Goal: Information Seeking & Learning: Learn about a topic

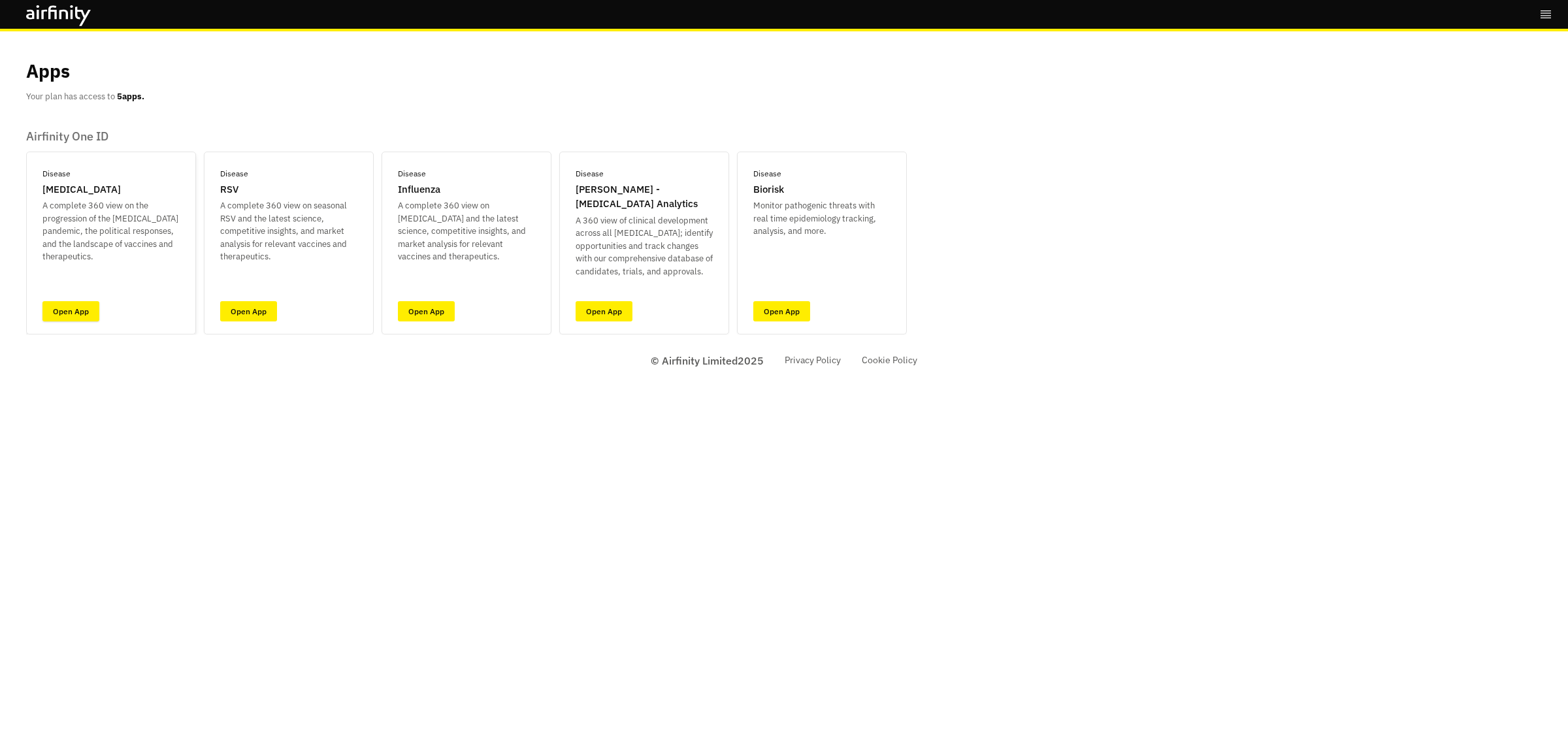
click at [70, 309] on link "Open App" at bounding box center [71, 311] width 57 height 20
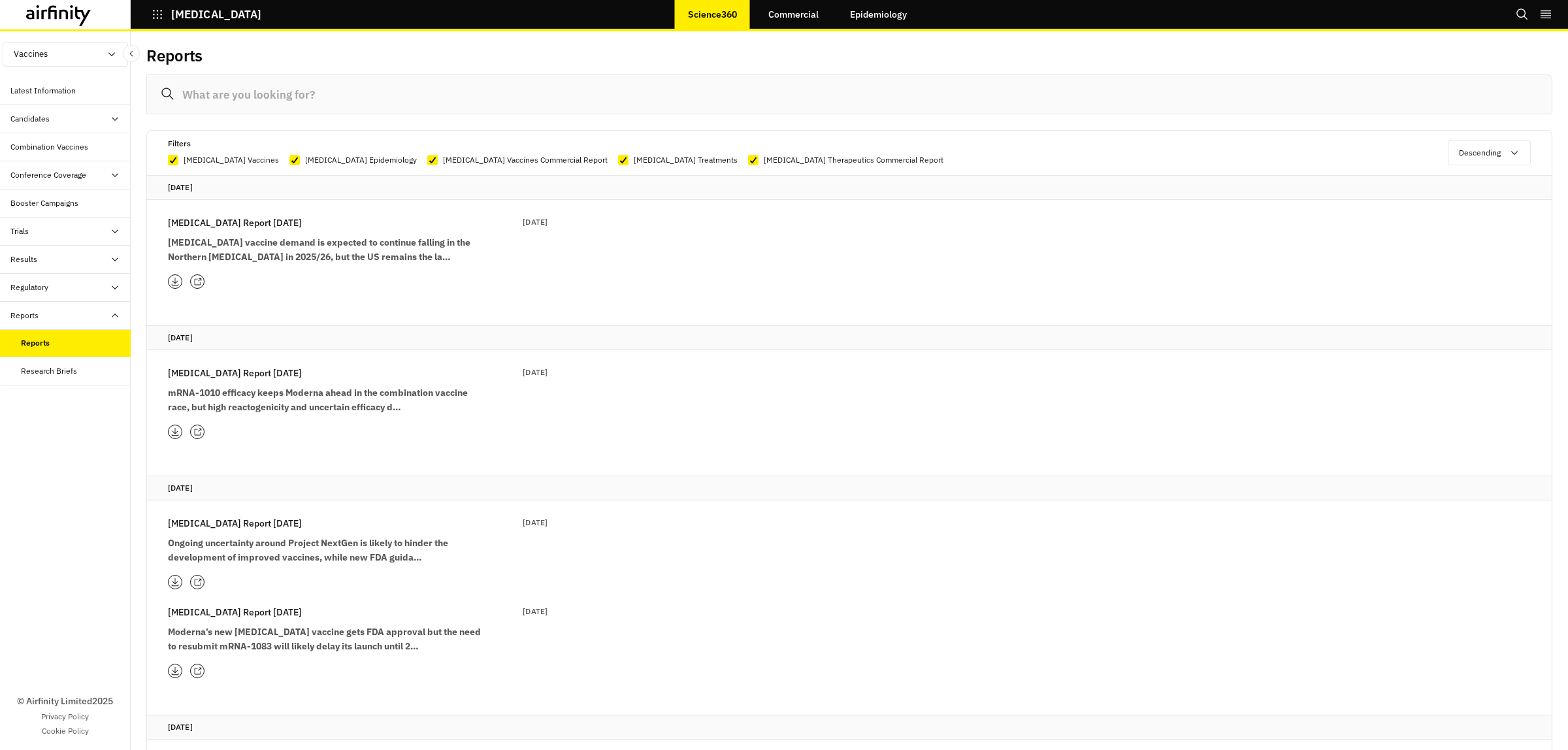
click at [50, 10] on icon at bounding box center [52, 12] width 8 height 14
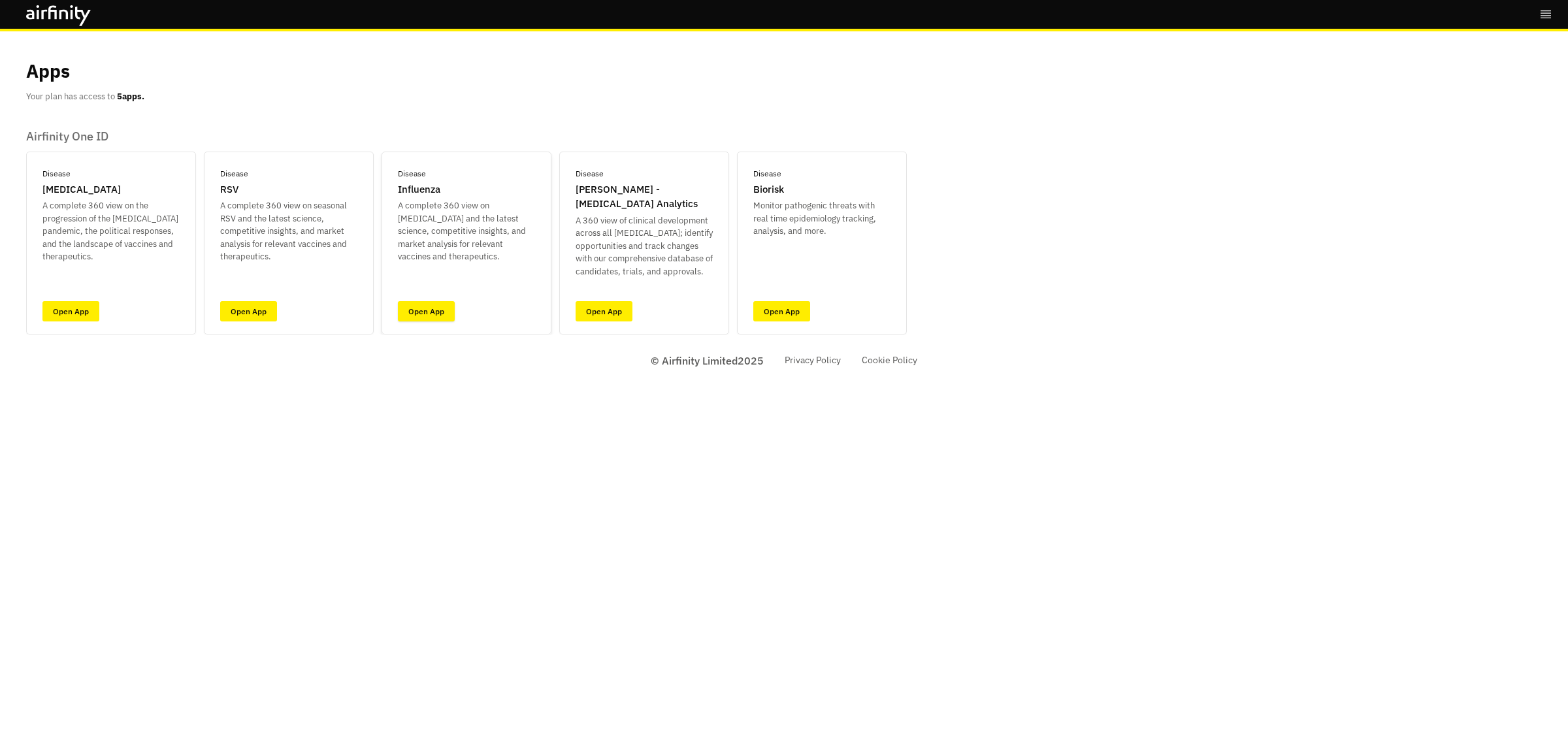
click at [428, 317] on link "Open App" at bounding box center [427, 311] width 57 height 20
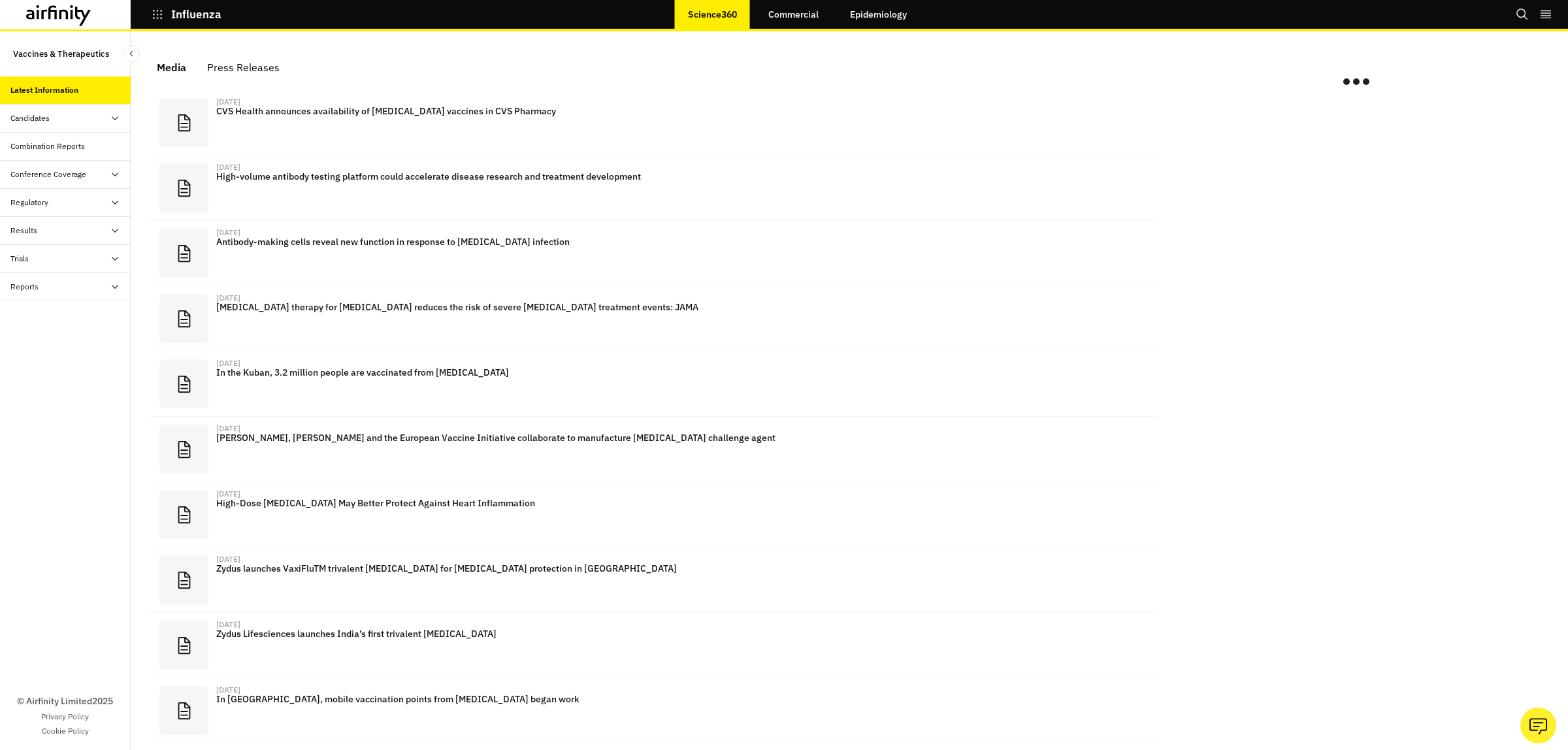
click at [15, 286] on div "Reports" at bounding box center [24, 287] width 28 height 12
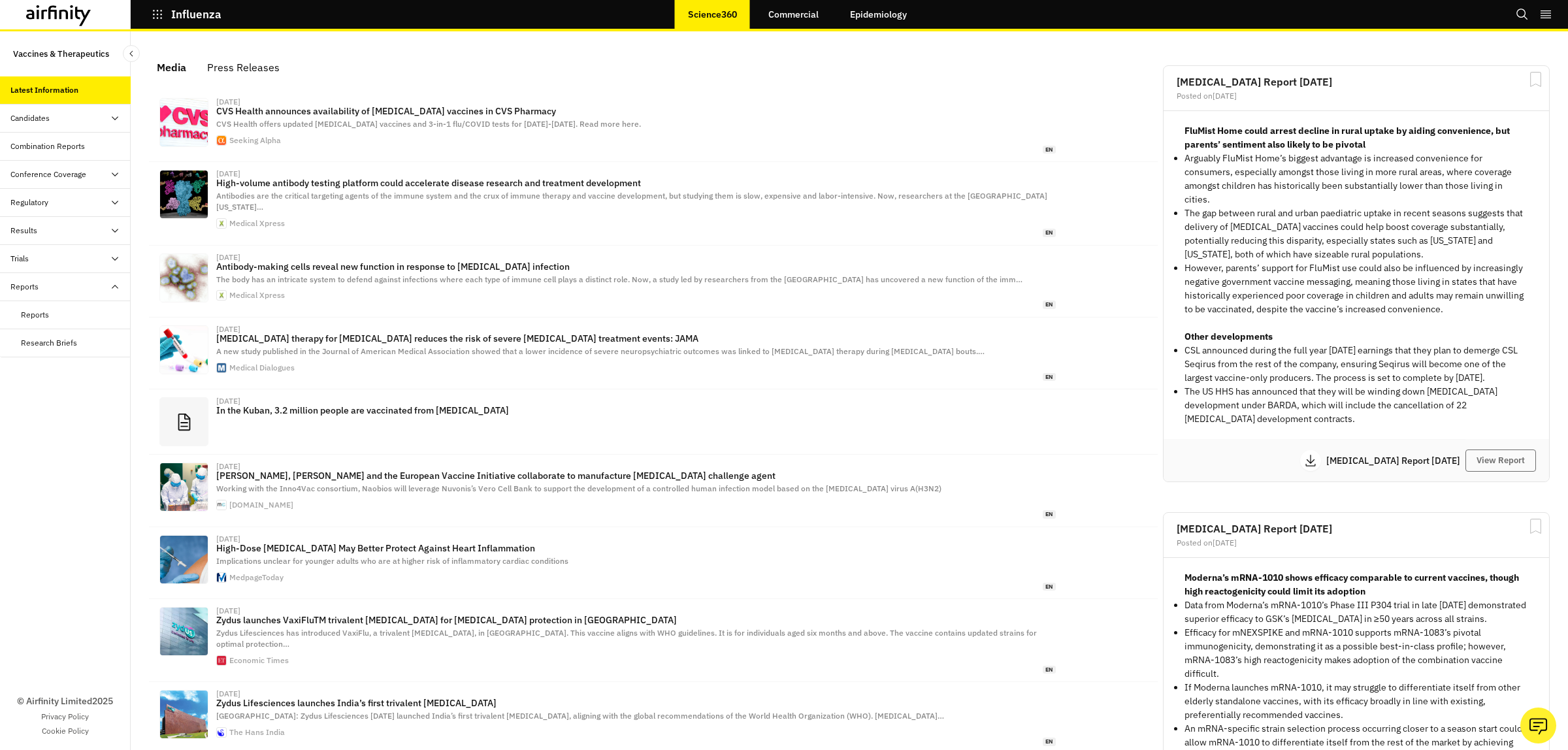
scroll to position [806, 379]
click at [37, 315] on div "Reports" at bounding box center [34, 315] width 28 height 12
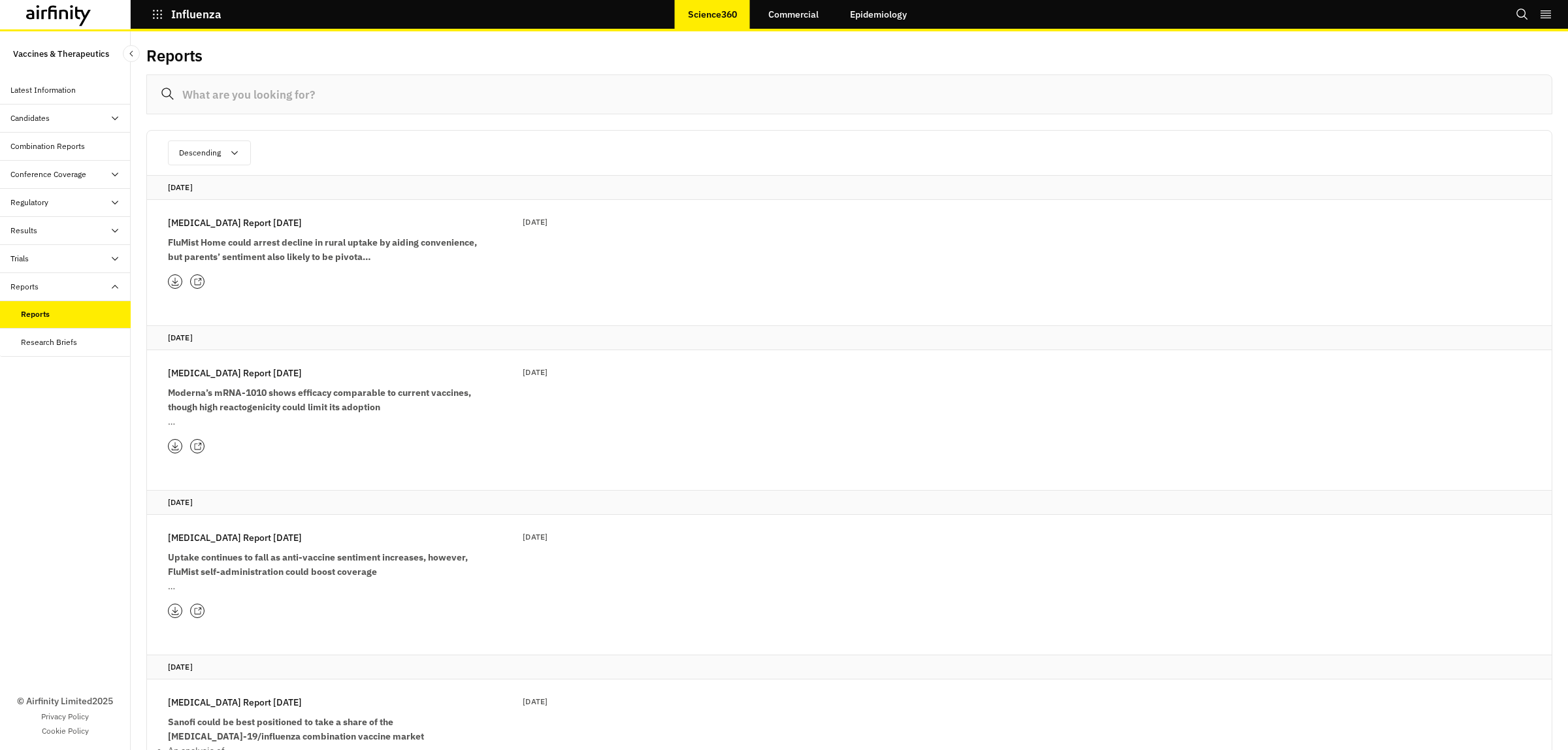
click at [46, 14] on icon at bounding box center [58, 16] width 65 height 21
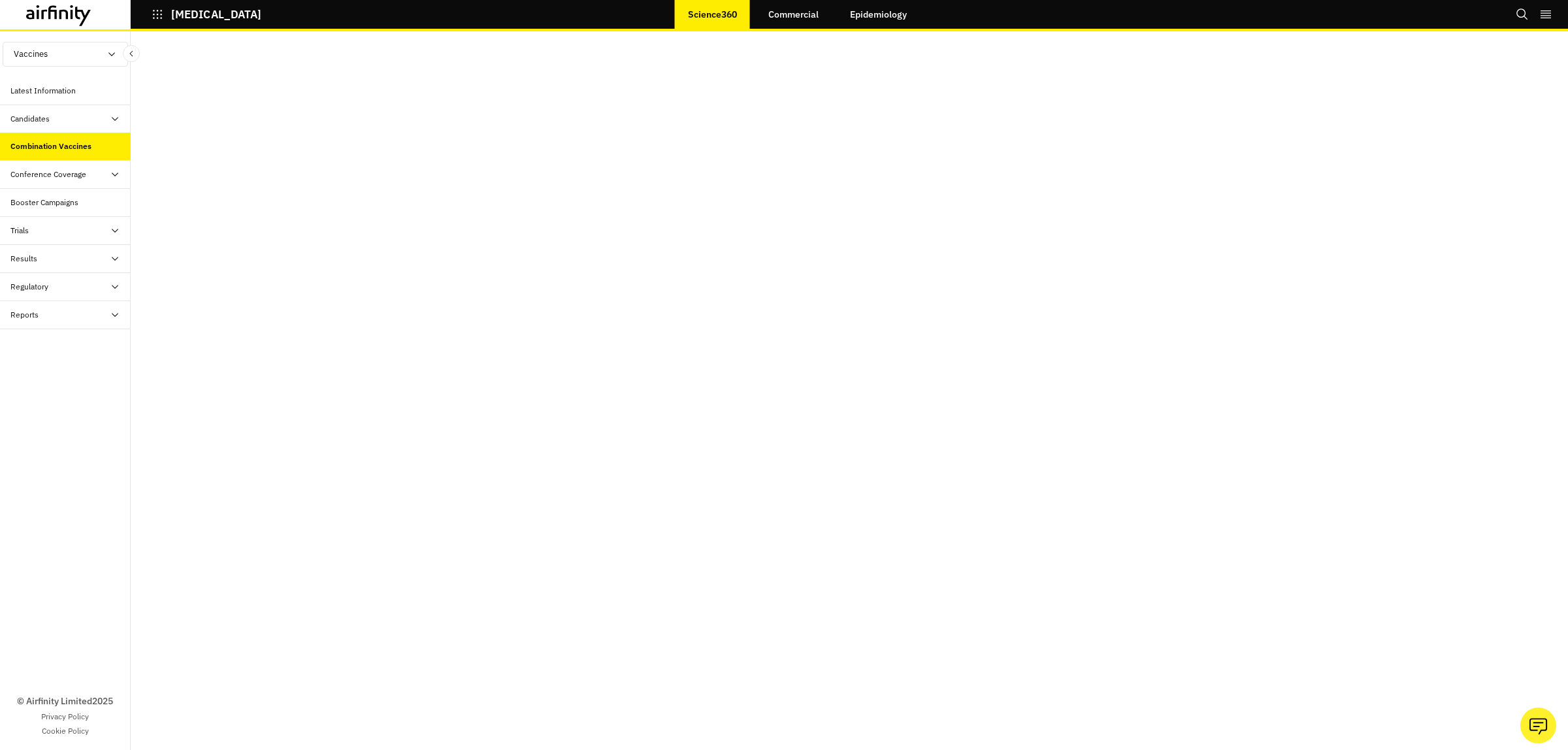
scroll to position [118, 0]
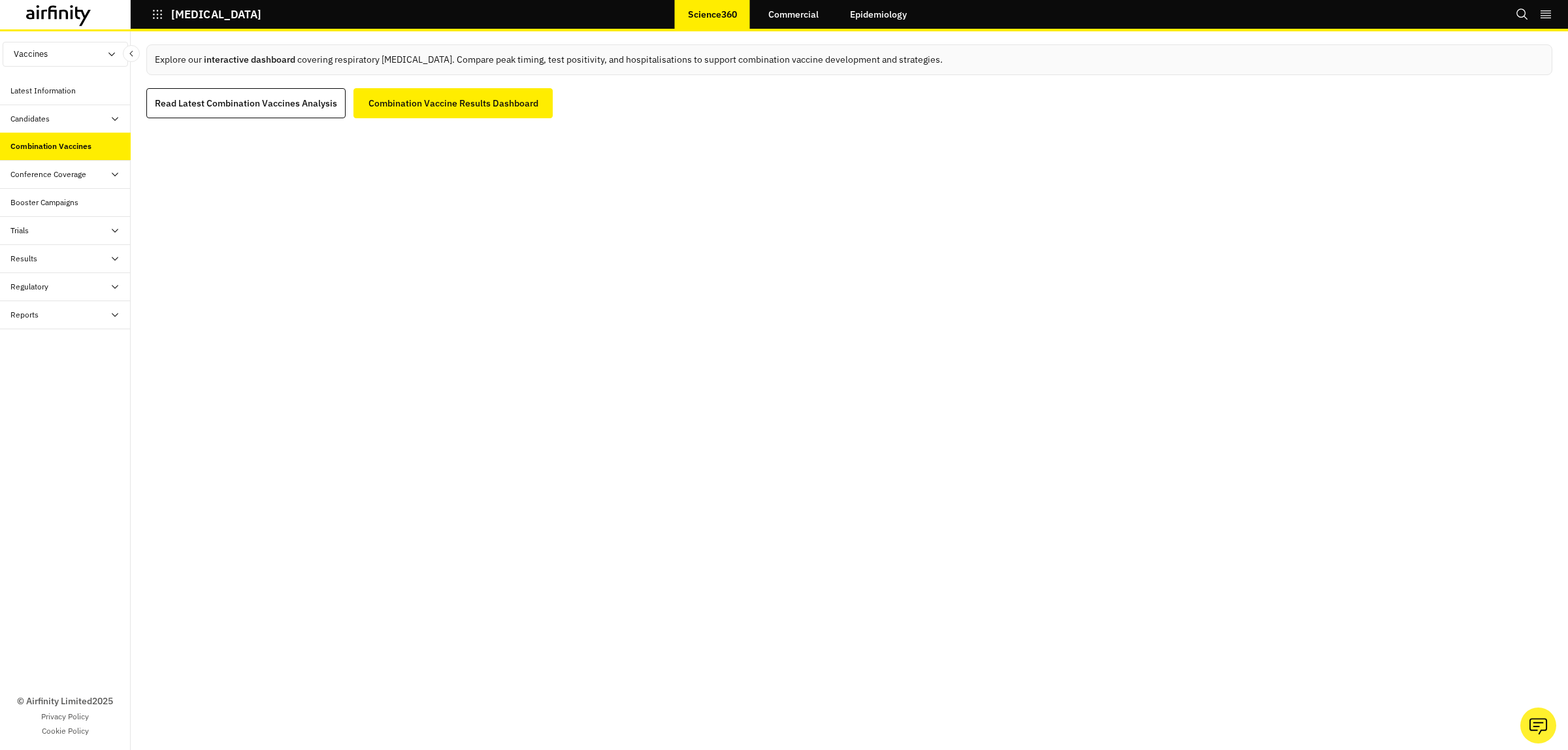
click at [40, 174] on div "Conference Coverage" at bounding box center [48, 175] width 76 height 12
click at [79, 8] on icon at bounding box center [58, 16] width 65 height 21
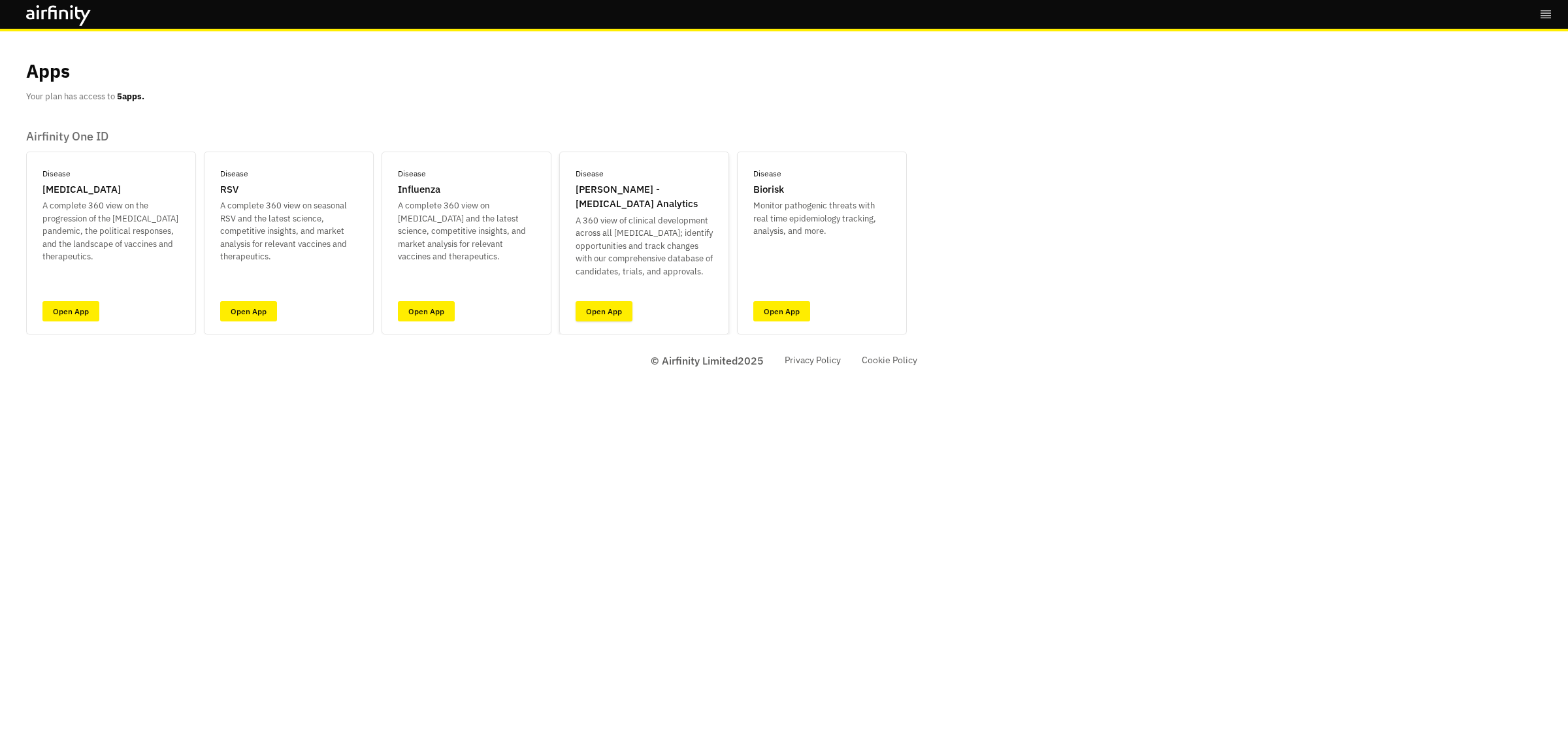
click at [595, 310] on link "Open App" at bounding box center [604, 311] width 57 height 20
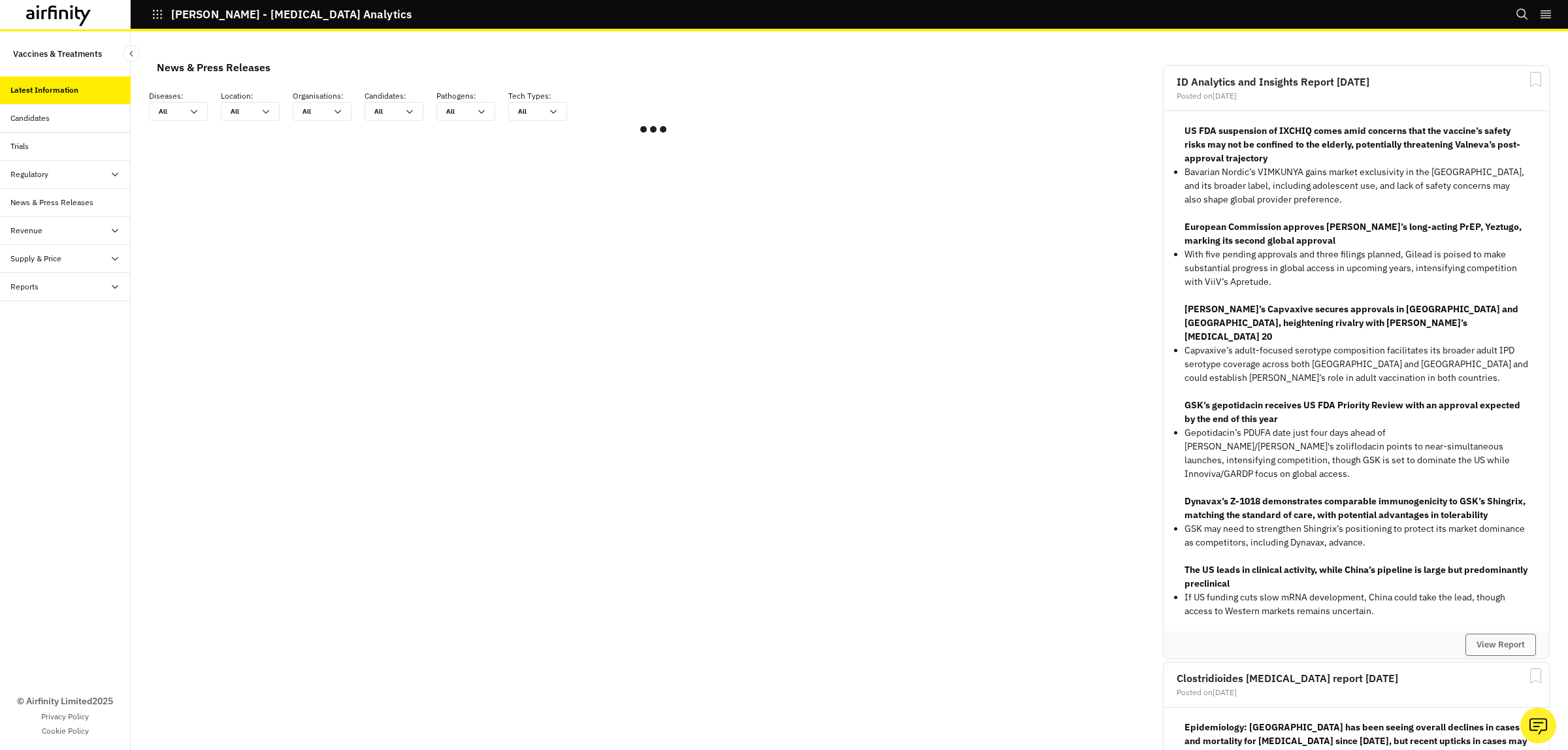
scroll to position [772, 379]
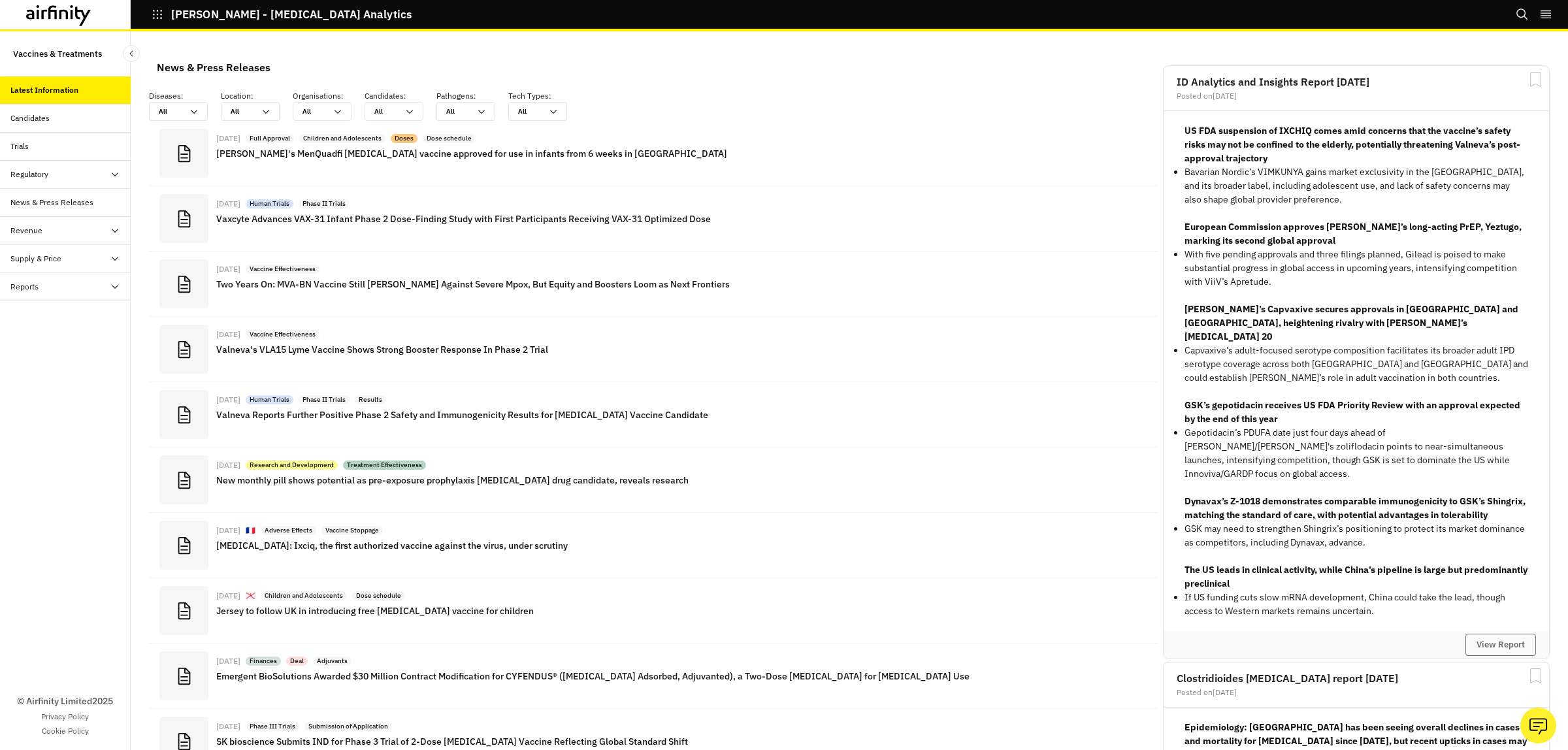
click at [23, 287] on div "Reports" at bounding box center [24, 287] width 28 height 12
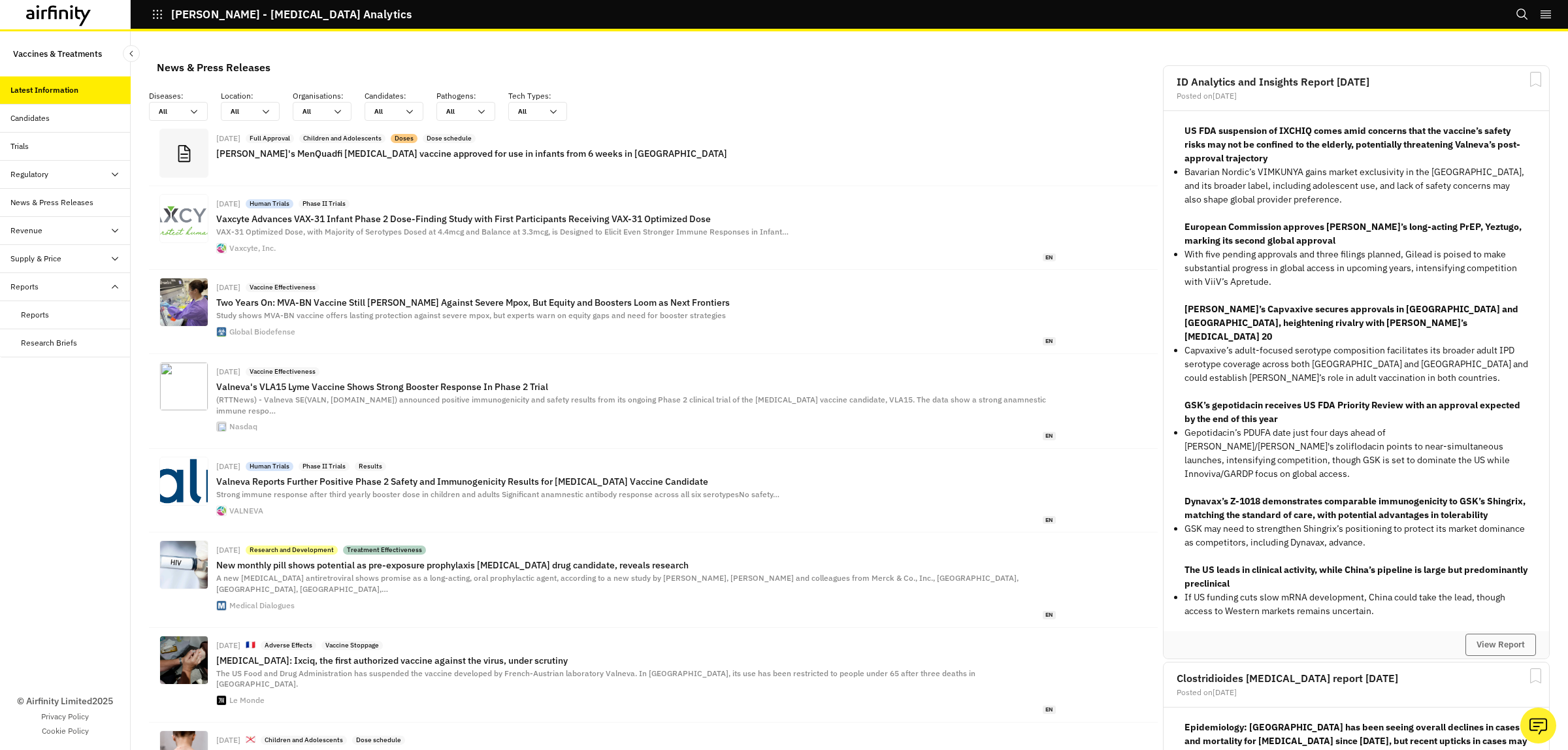
click at [28, 315] on div "Reports" at bounding box center [34, 315] width 28 height 12
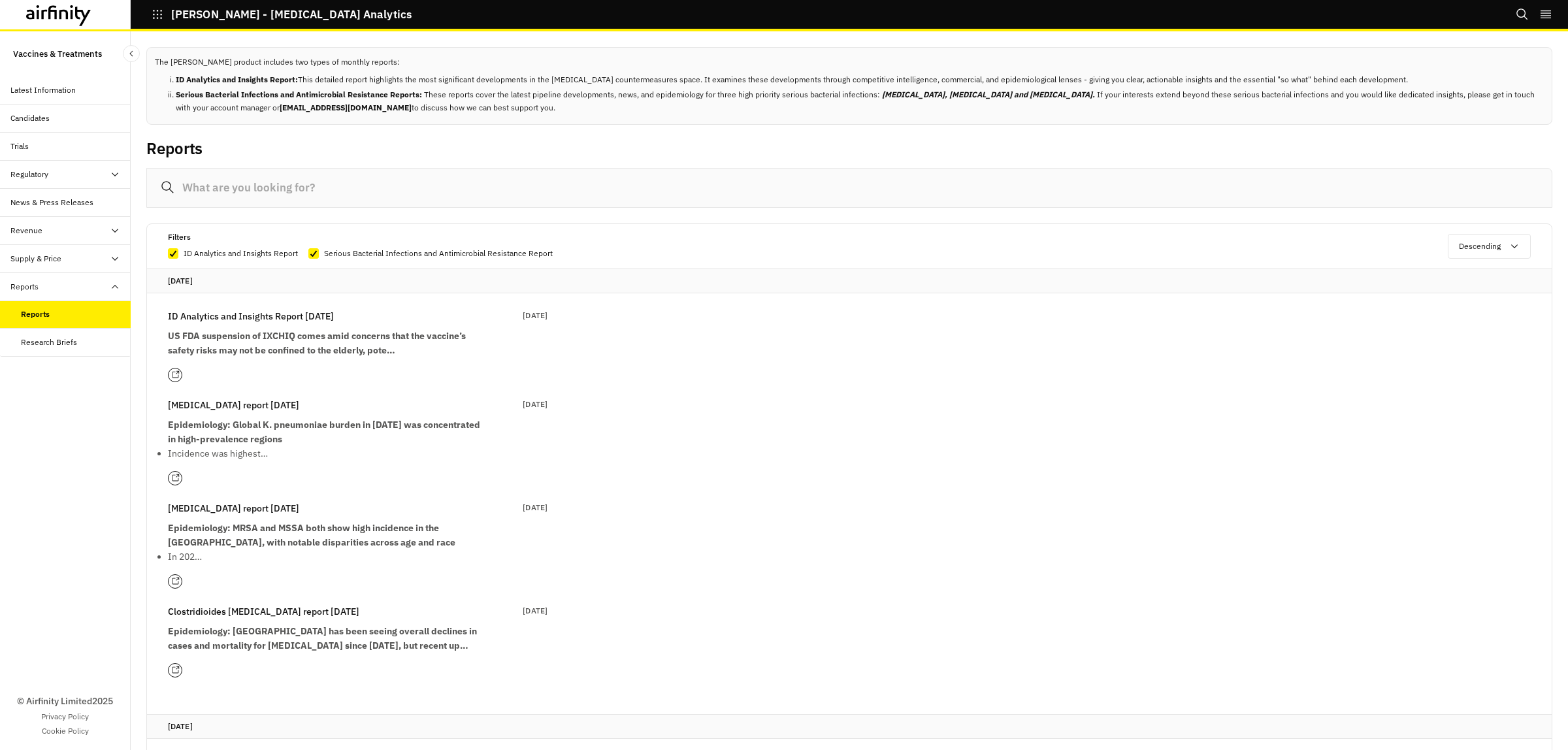
click at [265, 344] on strong "US FDA suspension of IXCHIQ comes amid concerns that the vaccine’s safety risks…" at bounding box center [316, 343] width 298 height 26
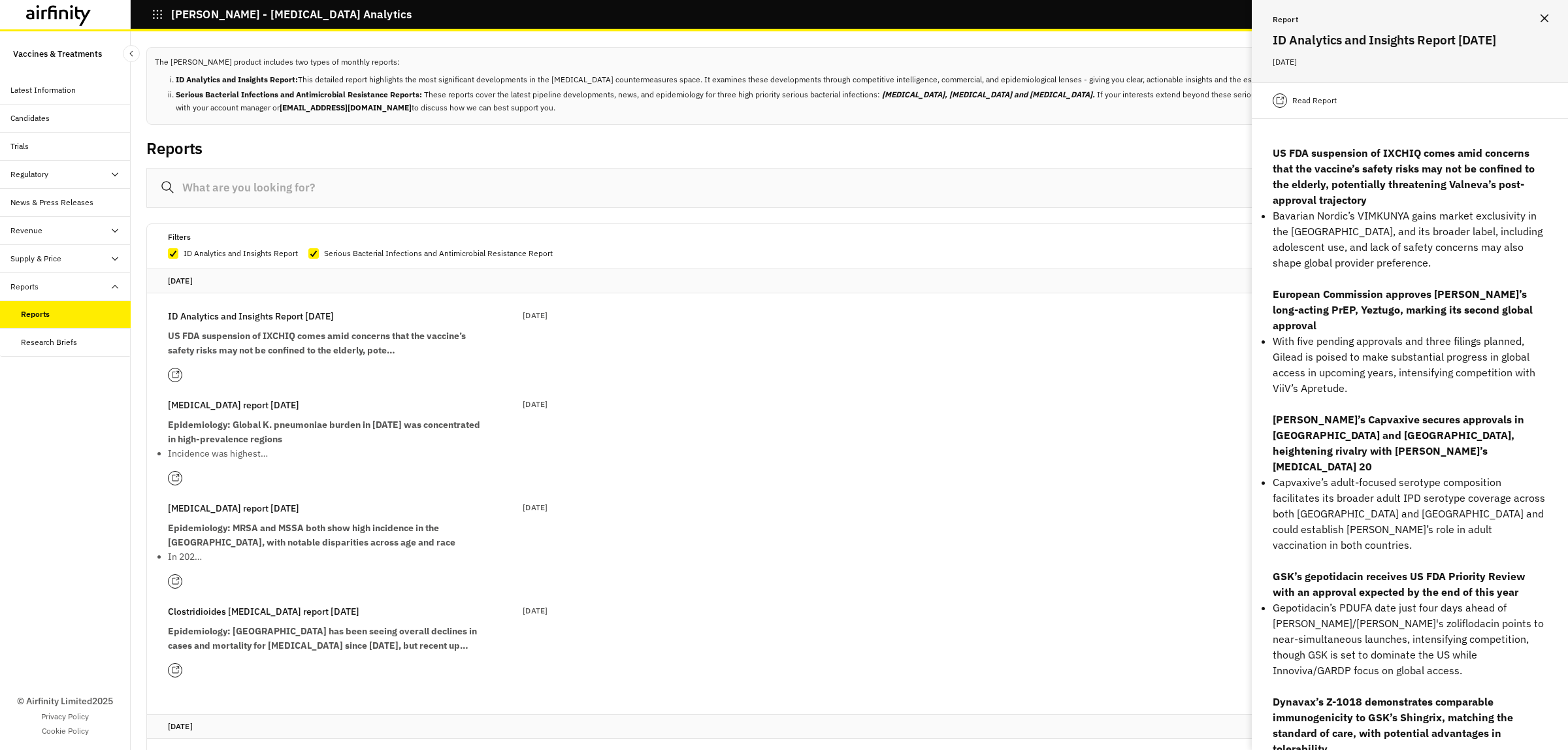
click at [259, 334] on strong "US FDA suspension of IXCHIQ comes amid concerns that the vaccine’s safety risks…" at bounding box center [316, 343] width 298 height 26
click at [172, 376] on icon at bounding box center [175, 375] width 7 height 7
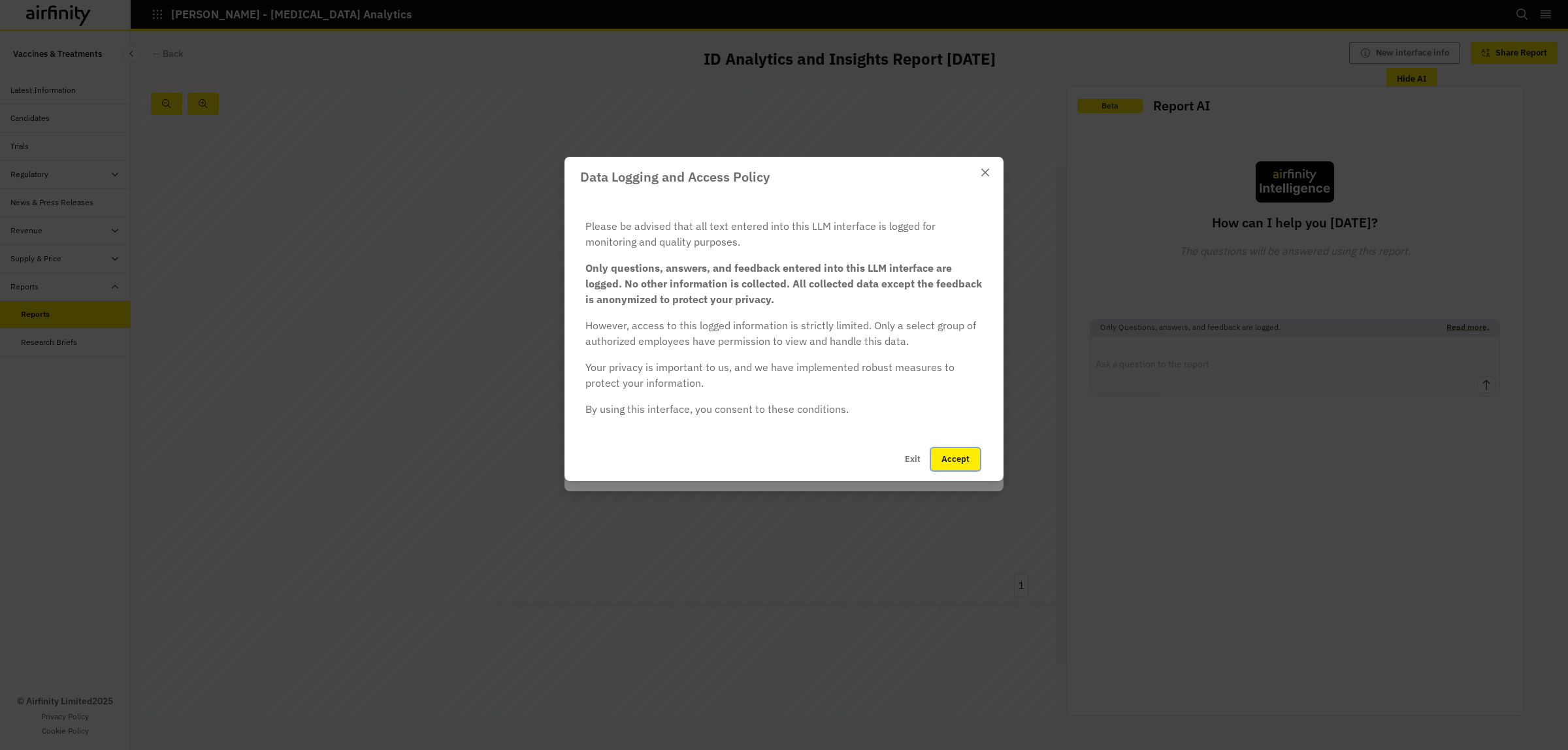
click at [954, 456] on button "Accept" at bounding box center [955, 460] width 49 height 22
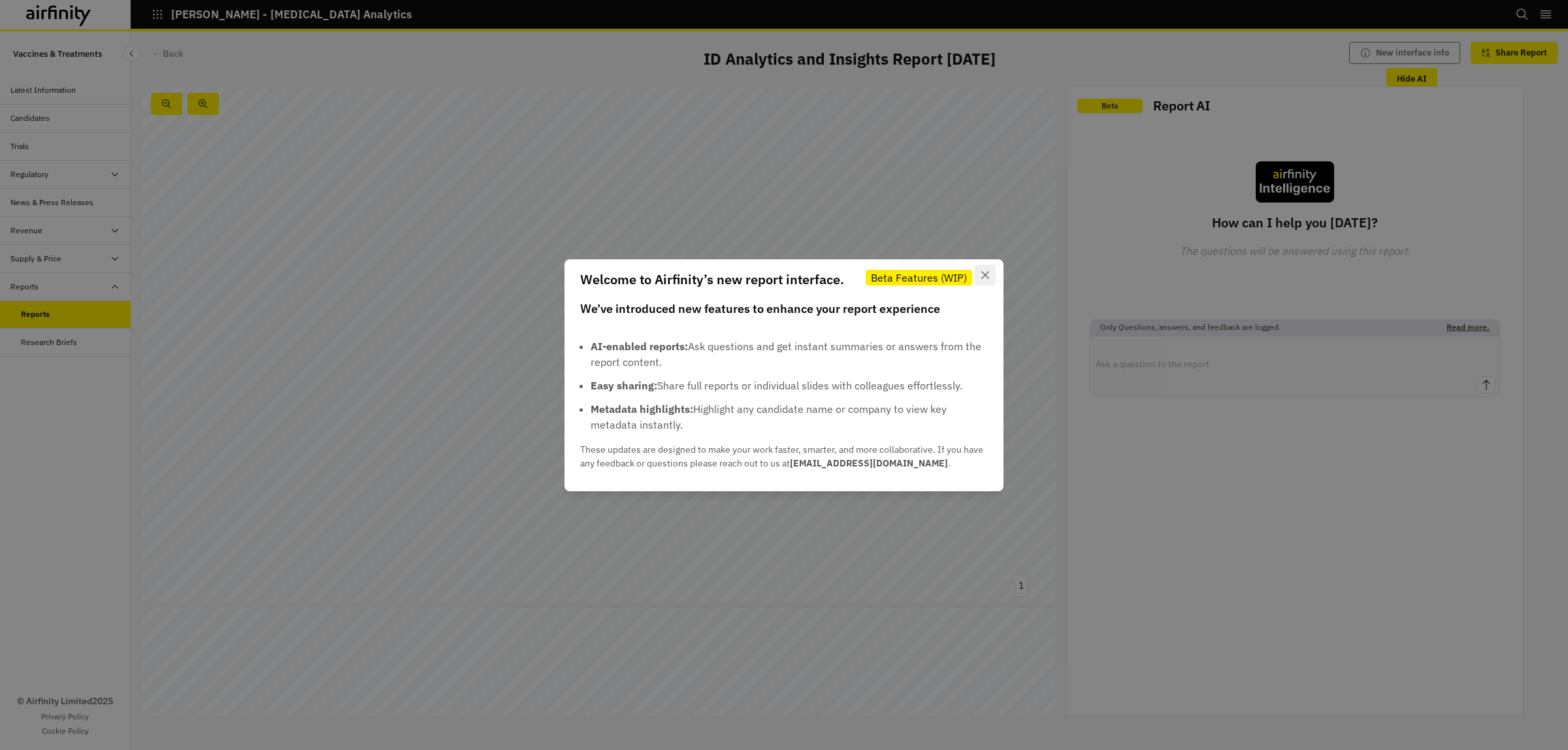
click at [985, 276] on icon "Close" at bounding box center [985, 274] width 7 height 8
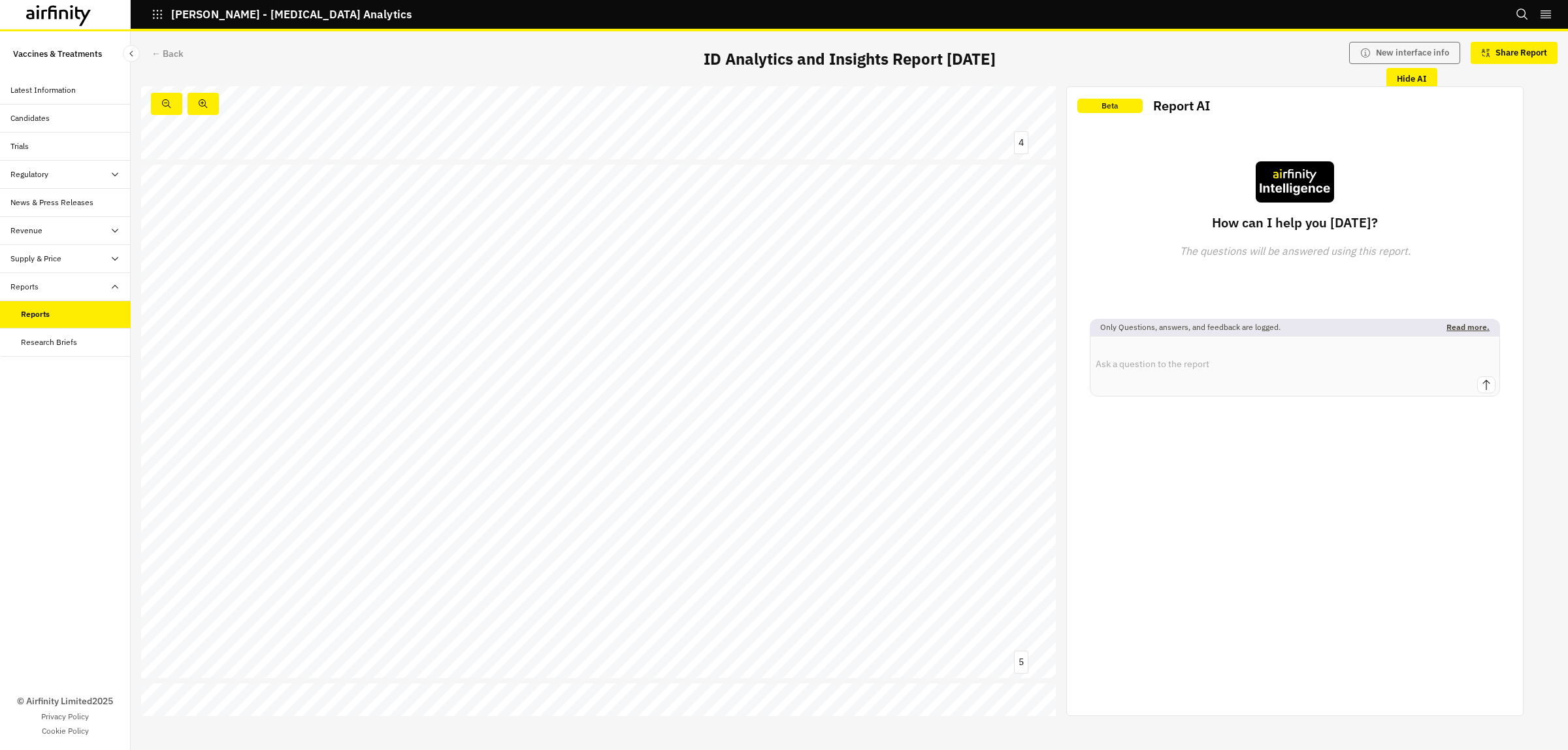
scroll to position [2042, 0]
drag, startPoint x: 299, startPoint y: 162, endPoint x: 347, endPoint y: 160, distance: 48.0
click at [347, 160] on span "US FDA suspension of IXCHIQ signals heightened regulatory scrutiny, potentially…" at bounding box center [468, 167] width 608 height 14
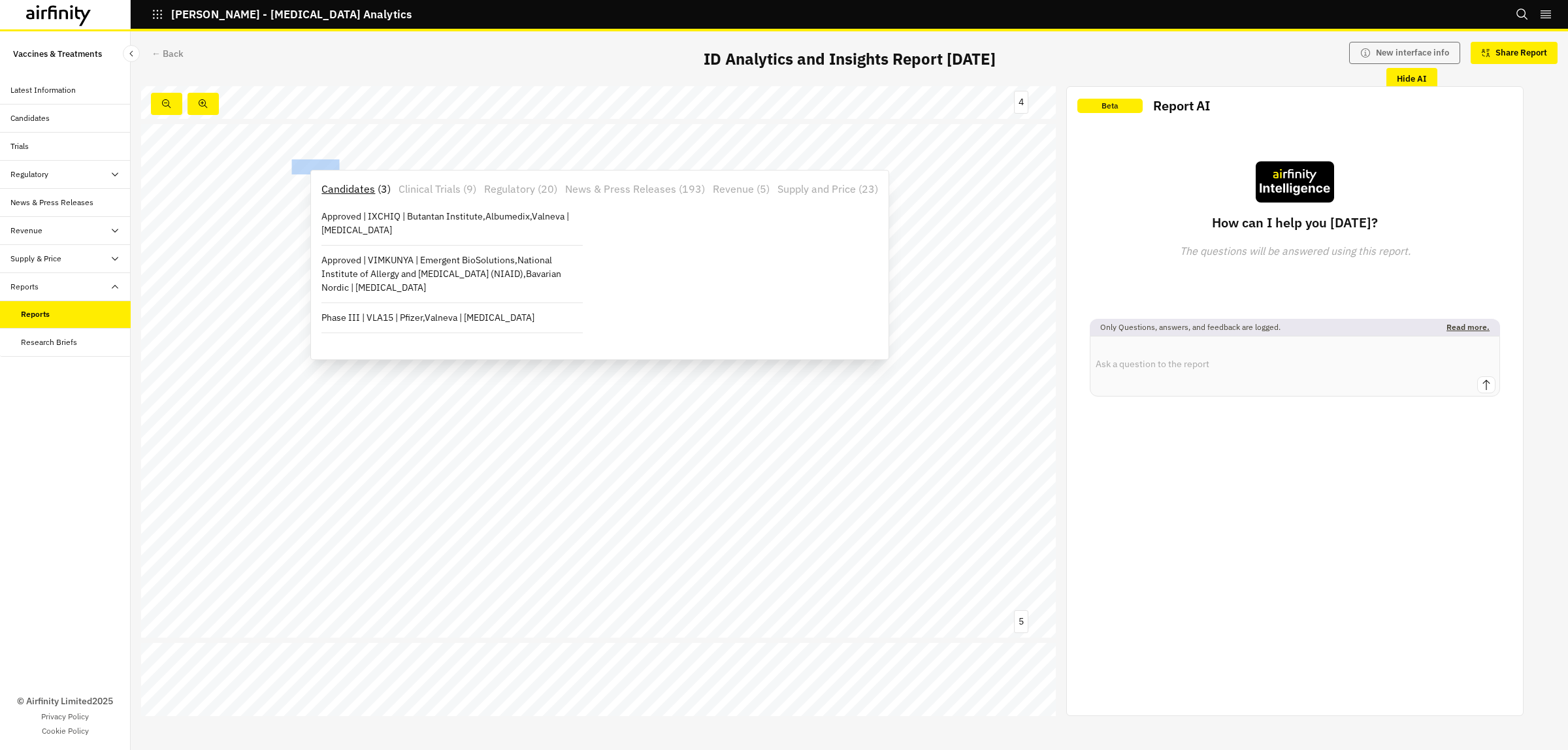
copy span "IXCHIQ"
drag, startPoint x: 330, startPoint y: 161, endPoint x: 340, endPoint y: 703, distance: 542.1
copy span "IXCHIQ"
click at [1138, 620] on div "Beta Report AI How can I help you [DATE]? The questions will be answered using …" at bounding box center [1295, 401] width 456 height 628
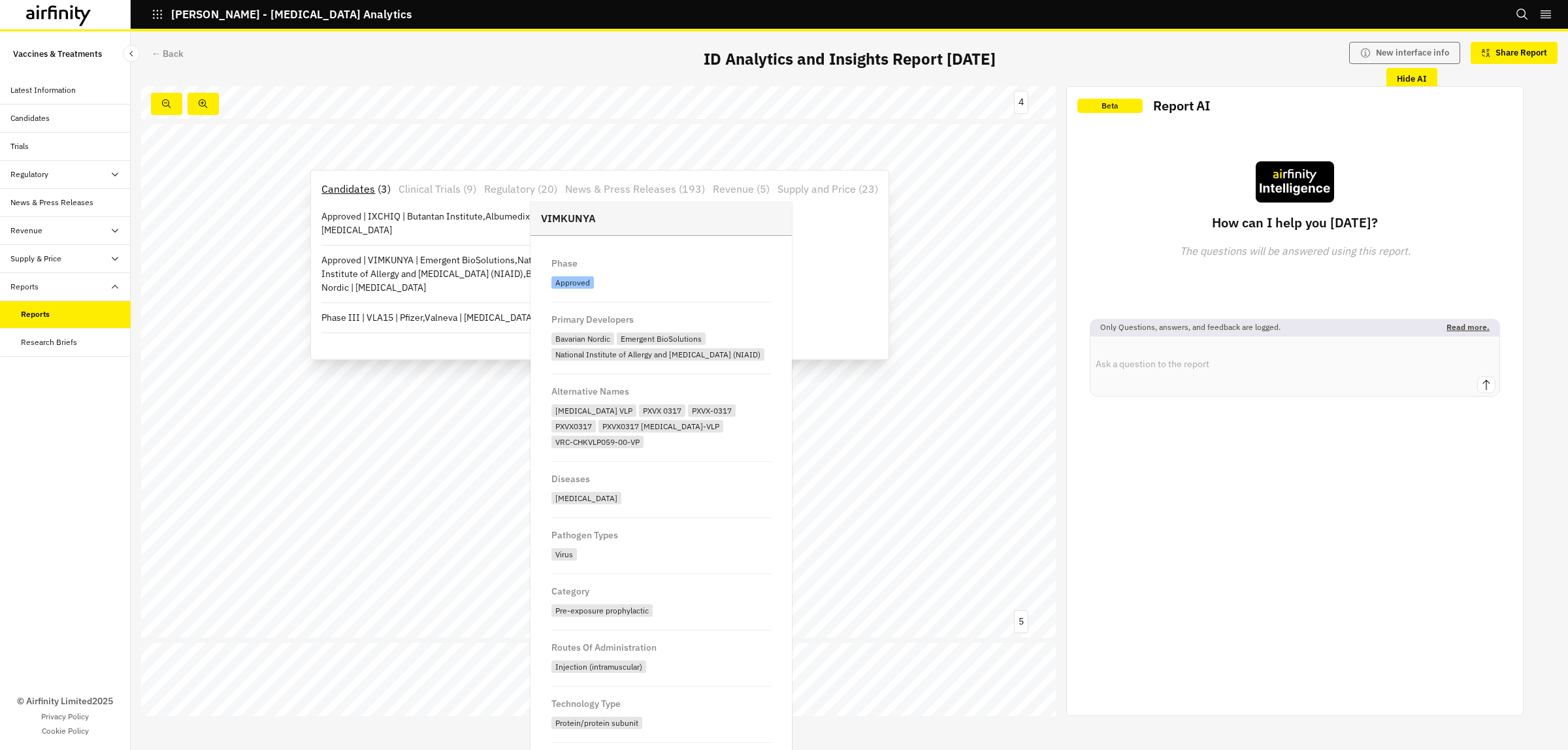
click at [246, 298] on div "US FDA suspension of IXCHIQ signals heightened regulatory scrutiny, potentially…" at bounding box center [598, 382] width 915 height 514
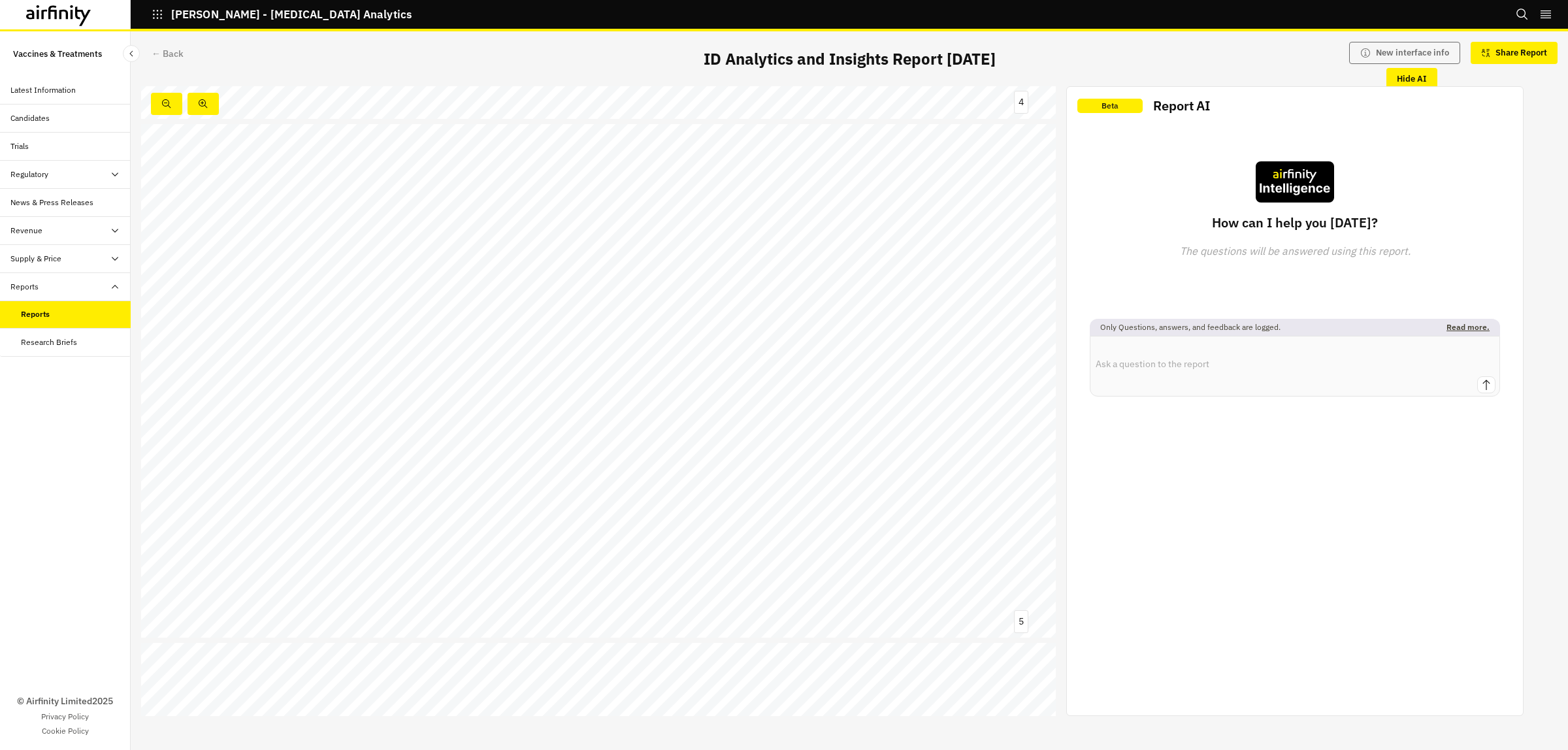
click at [58, 448] on div "© Airfinity Limited 2025 Privacy Policy Cookie Policy" at bounding box center [65, 554] width 130 height 393
